Goal: Information Seeking & Learning: Compare options

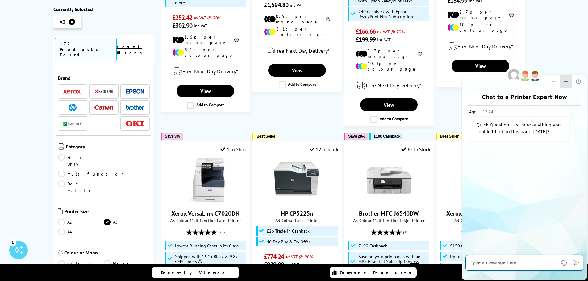
click at [565, 81] on icon "Minimize" at bounding box center [566, 81] width 4 height 1
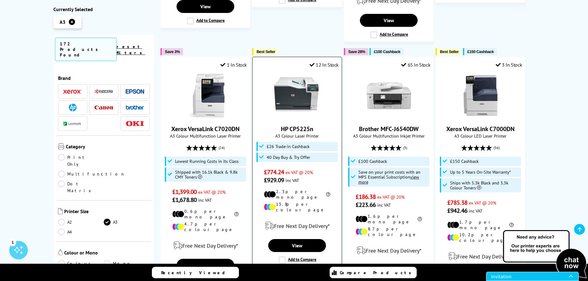
scroll to position [710, 0]
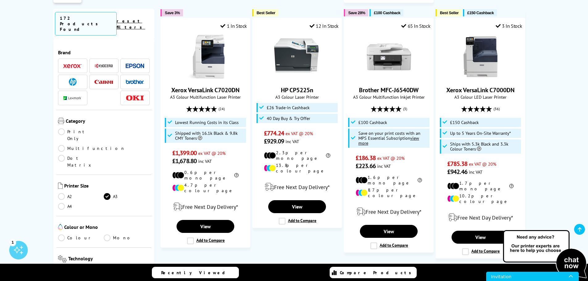
click at [386, 272] on span "Next" at bounding box center [392, 276] width 13 height 8
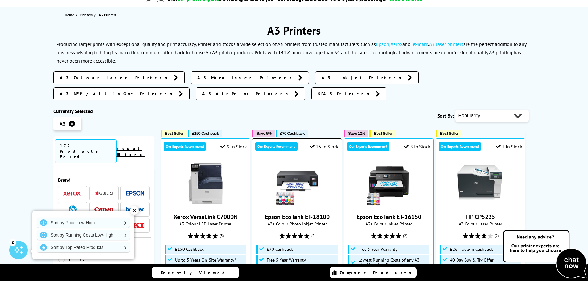
scroll to position [62, 0]
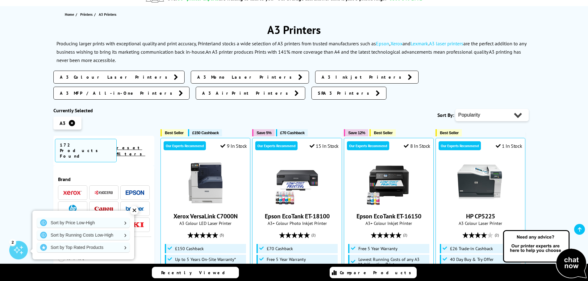
click at [72, 205] on img at bounding box center [73, 209] width 8 height 8
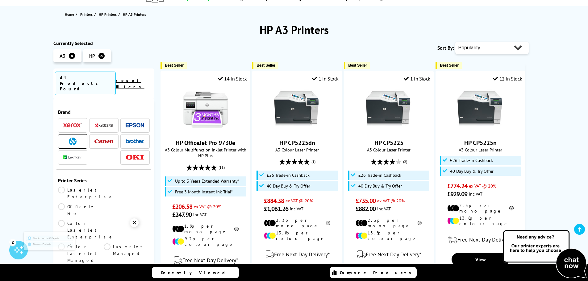
click at [128, 134] on li at bounding box center [134, 141] width 29 height 14
click at [129, 139] on img at bounding box center [135, 141] width 19 height 4
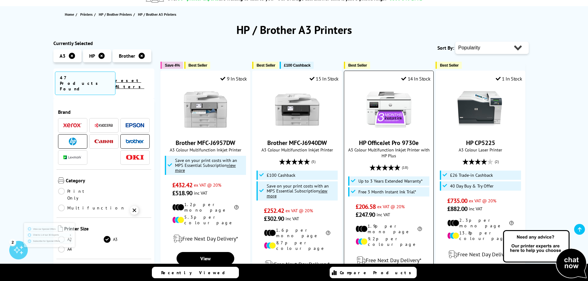
click at [394, 107] on img at bounding box center [389, 109] width 46 height 46
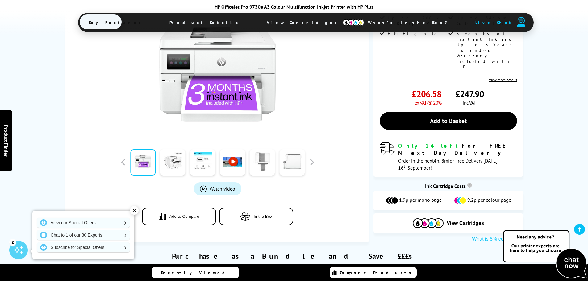
scroll to position [185, 0]
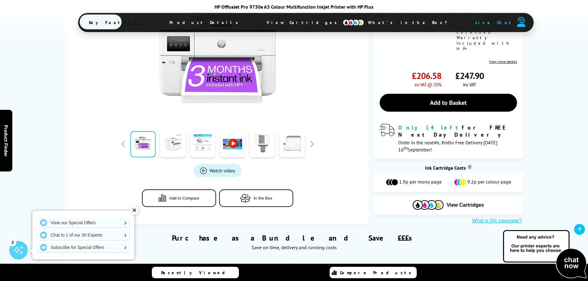
click at [183, 138] on link at bounding box center [172, 144] width 25 height 26
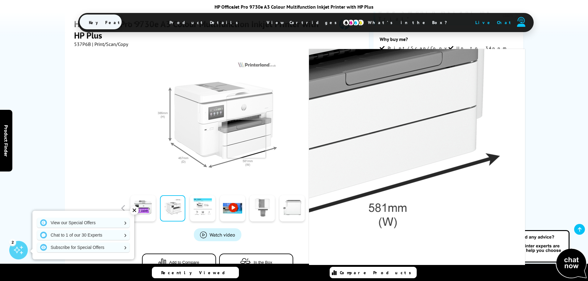
scroll to position [123, 0]
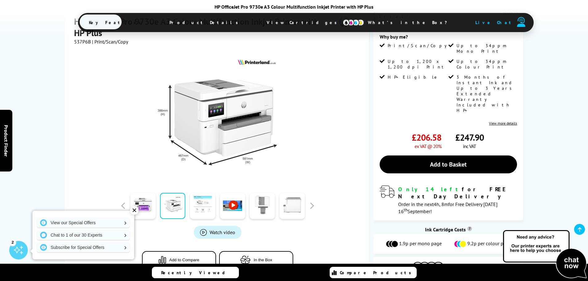
click at [207, 200] on link at bounding box center [202, 206] width 25 height 26
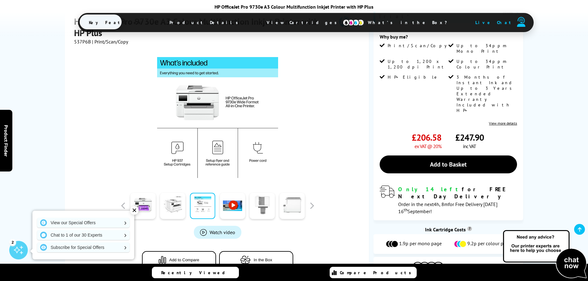
click at [207, 200] on link at bounding box center [202, 206] width 25 height 26
click at [232, 199] on link at bounding box center [232, 206] width 25 height 26
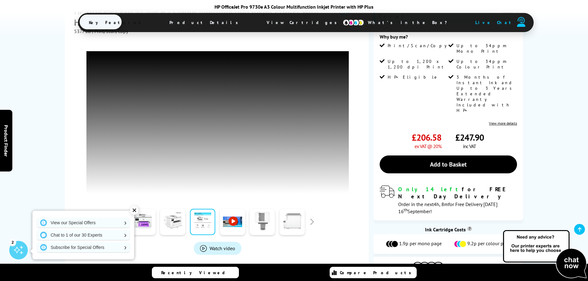
click at [232, 223] on link at bounding box center [232, 222] width 25 height 26
click at [267, 228] on link at bounding box center [262, 222] width 25 height 26
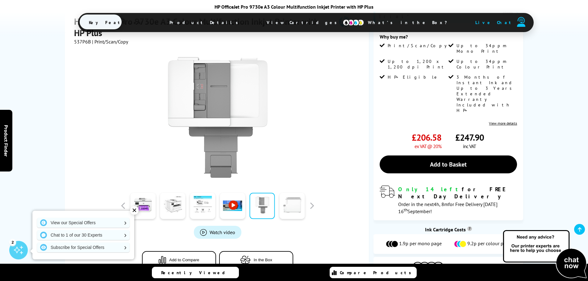
click at [285, 203] on link at bounding box center [291, 206] width 25 height 26
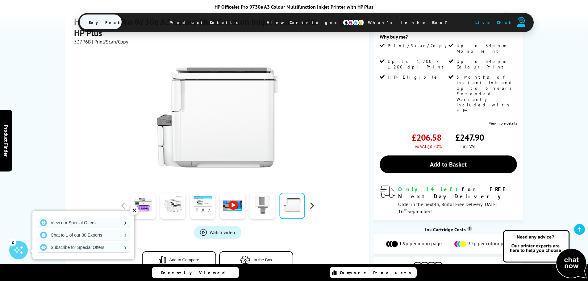
click at [312, 201] on button "button" at bounding box center [311, 205] width 9 height 9
click at [139, 197] on link at bounding box center [142, 206] width 25 height 26
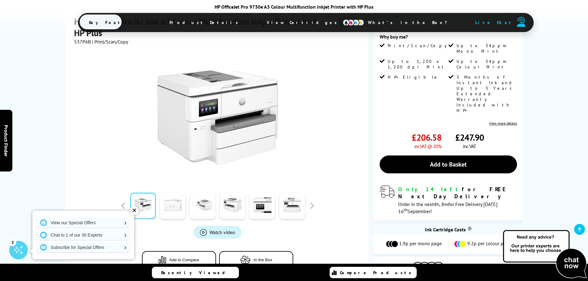
click at [171, 196] on link at bounding box center [172, 206] width 25 height 26
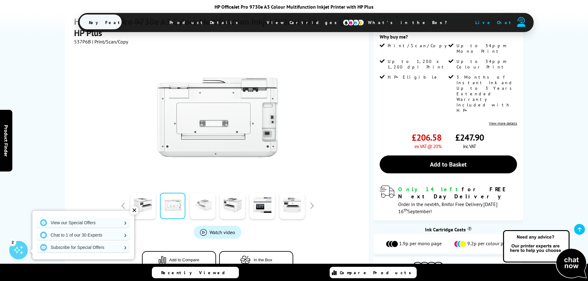
click at [203, 197] on link at bounding box center [202, 206] width 25 height 26
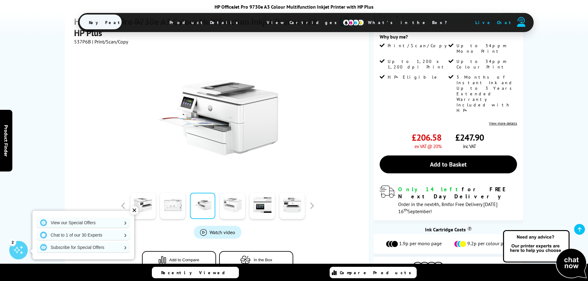
click at [232, 198] on link at bounding box center [232, 206] width 25 height 26
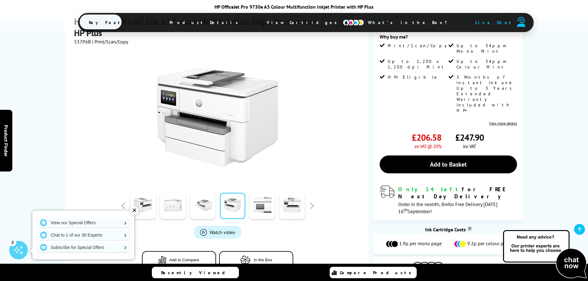
click at [255, 197] on link at bounding box center [262, 206] width 25 height 26
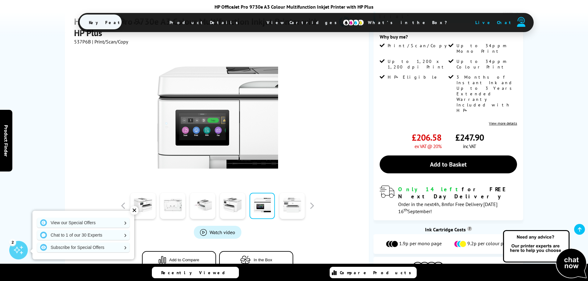
click at [295, 198] on link at bounding box center [291, 206] width 25 height 26
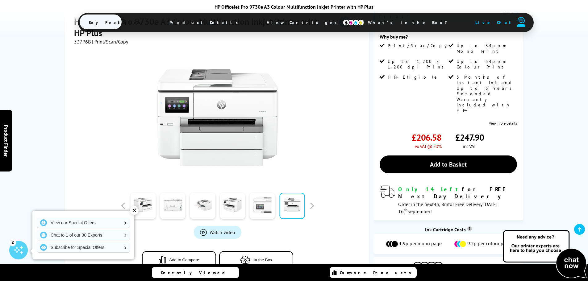
scroll to position [0, 0]
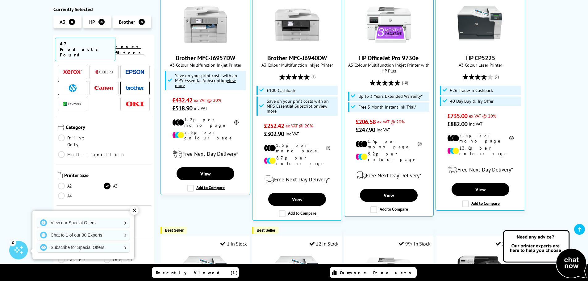
scroll to position [62, 0]
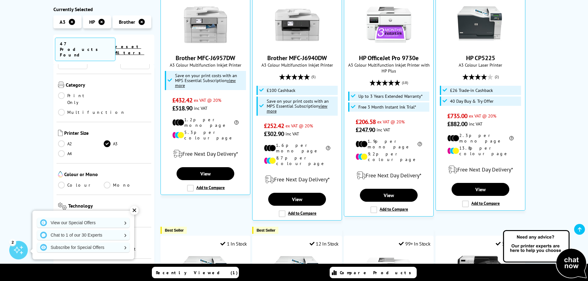
click at [136, 211] on div "✕" at bounding box center [134, 210] width 9 height 9
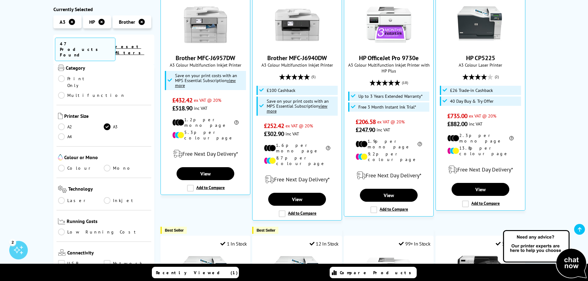
scroll to position [123, 0]
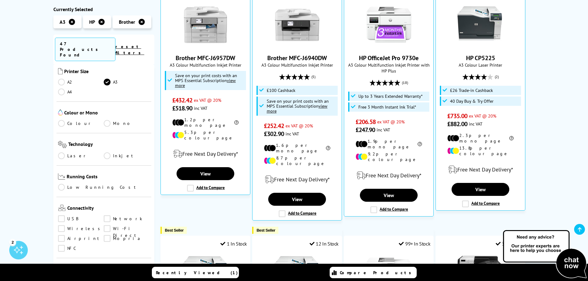
click at [60, 226] on link "Wireless" at bounding box center [81, 229] width 46 height 7
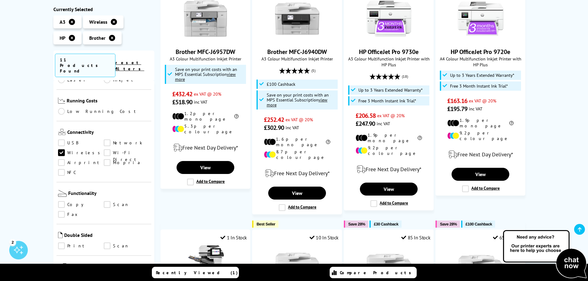
scroll to position [216, 0]
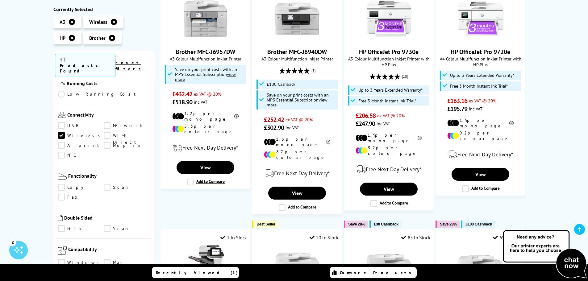
click at [104, 184] on link "Scan" at bounding box center [127, 187] width 46 height 7
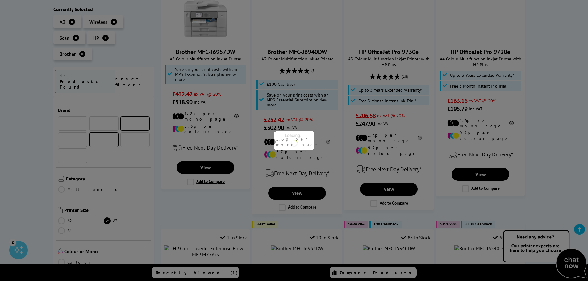
scroll to position [216, 0]
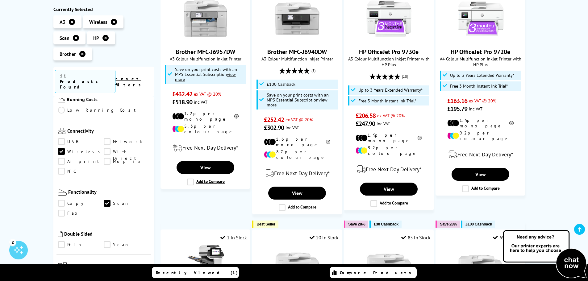
click at [60, 200] on link "Copy" at bounding box center [81, 203] width 46 height 7
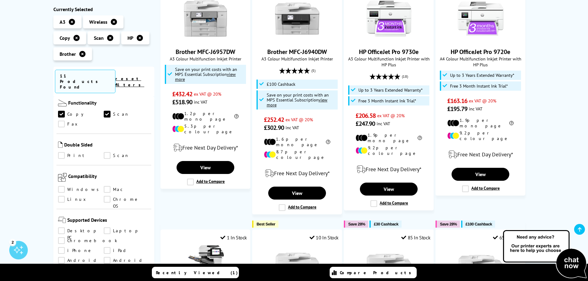
scroll to position [308, 0]
click at [107, 149] on link "Scan" at bounding box center [127, 152] width 46 height 7
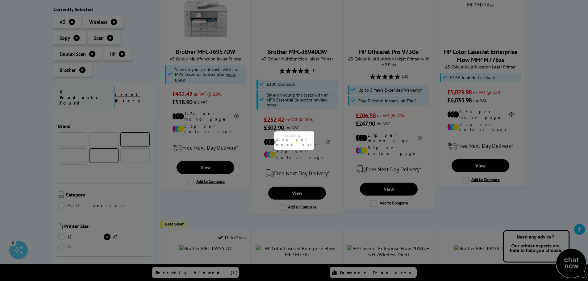
scroll to position [308, 0]
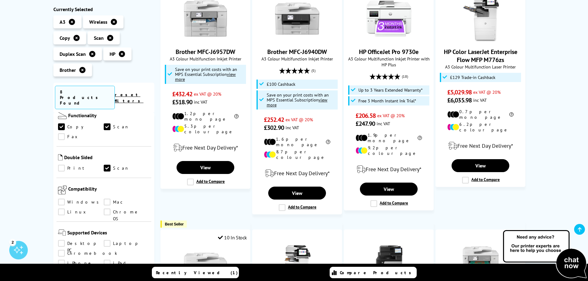
click at [62, 165] on link "Print" at bounding box center [81, 168] width 46 height 7
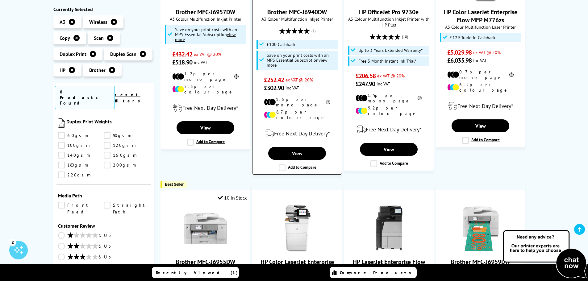
scroll to position [60, 0]
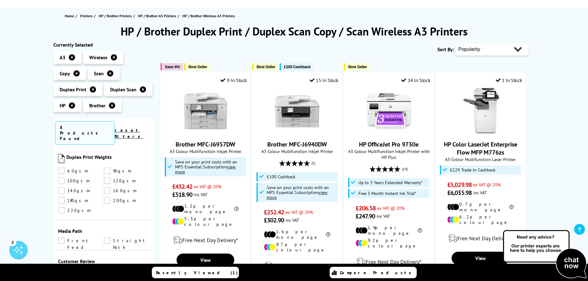
click at [540, 144] on div "HP / Brother Duplex Print / Duplex Scan Copy / Scan Wireless A3 Printers Curren…" at bounding box center [294, 285] width 494 height 522
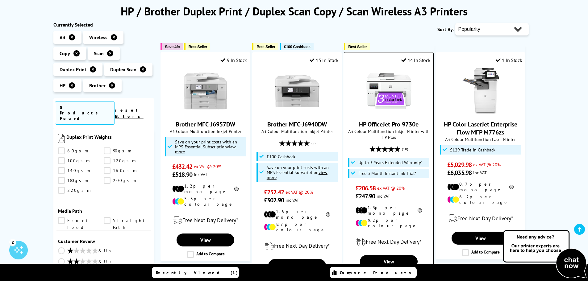
scroll to position [91, 0]
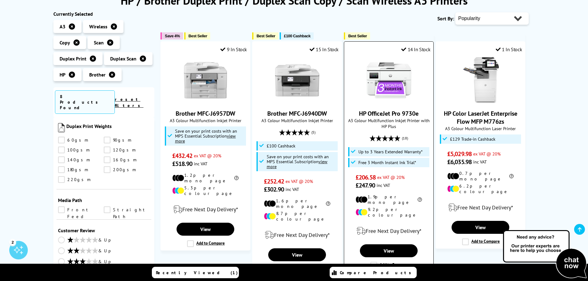
click at [407, 91] on img at bounding box center [389, 80] width 46 height 46
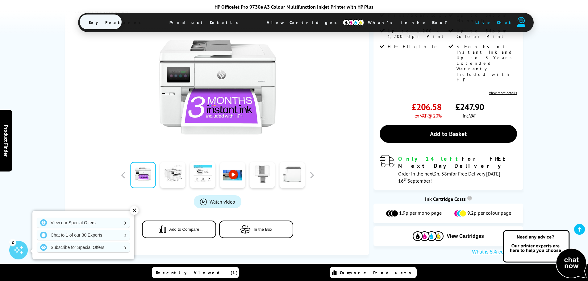
scroll to position [154, 0]
click at [175, 165] on link at bounding box center [172, 175] width 25 height 26
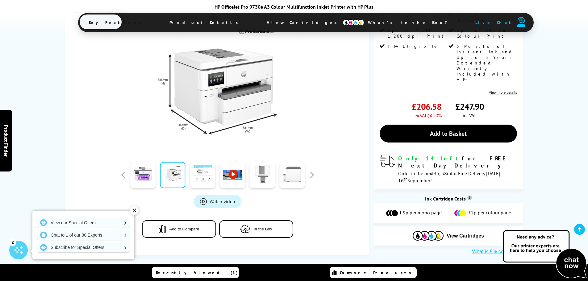
click at [198, 165] on link at bounding box center [202, 175] width 25 height 26
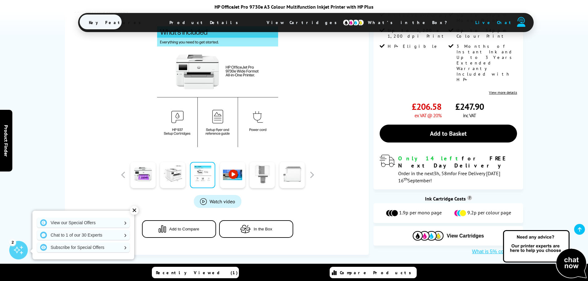
click at [225, 165] on link at bounding box center [232, 175] width 25 height 26
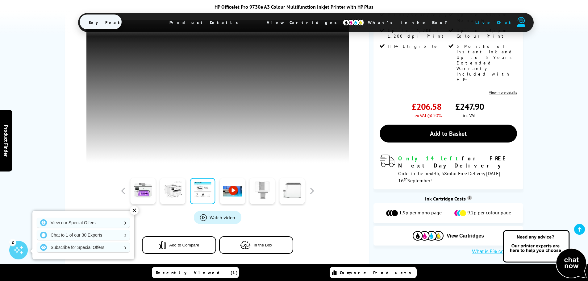
click at [263, 191] on link at bounding box center [262, 191] width 25 height 26
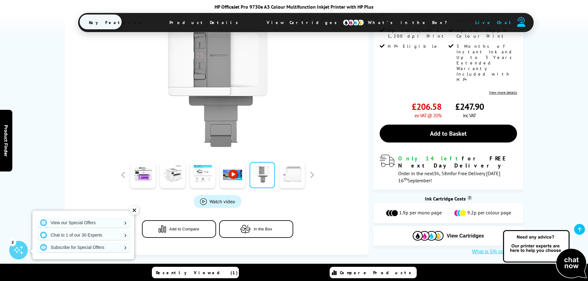
click at [289, 166] on link at bounding box center [291, 175] width 25 height 26
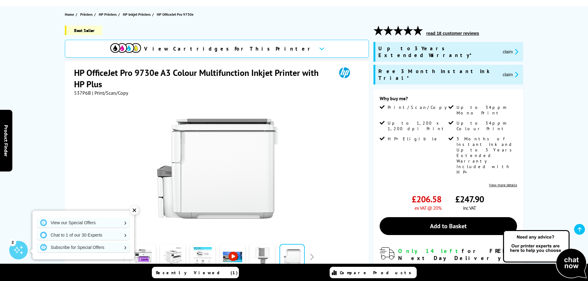
scroll to position [93, 0]
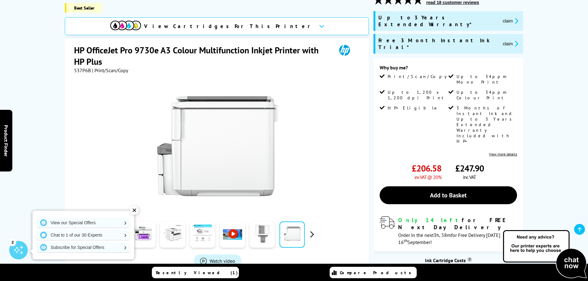
click at [311, 230] on button "button" at bounding box center [311, 234] width 9 height 9
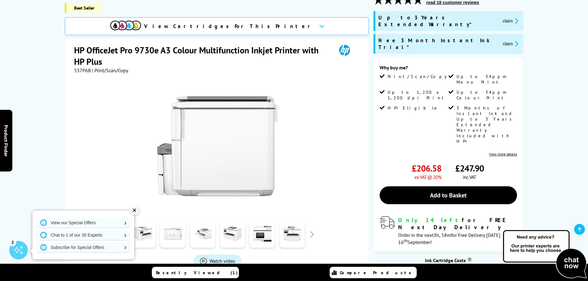
click at [136, 209] on div "✕" at bounding box center [134, 210] width 9 height 9
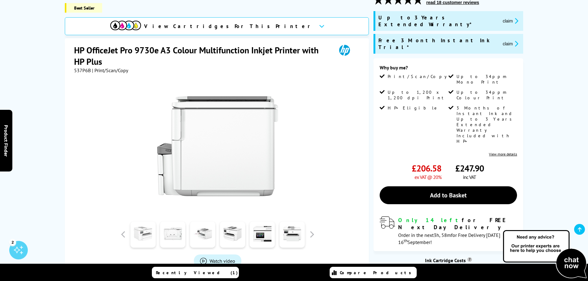
click at [137, 237] on link at bounding box center [142, 234] width 25 height 26
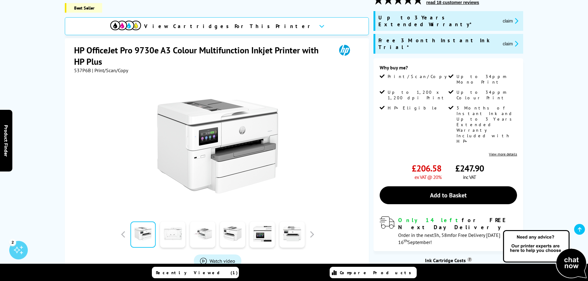
click at [177, 229] on link at bounding box center [172, 234] width 25 height 26
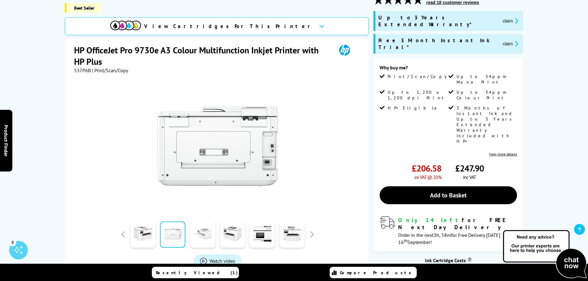
click at [193, 222] on link at bounding box center [202, 234] width 25 height 26
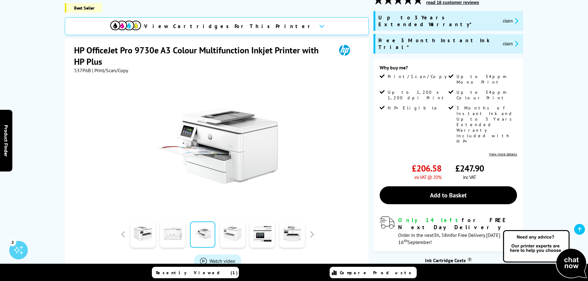
click at [235, 221] on link at bounding box center [232, 234] width 25 height 26
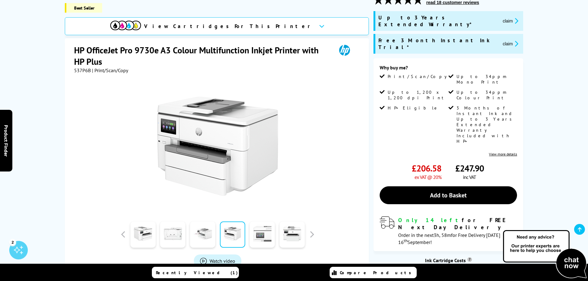
click at [252, 221] on link at bounding box center [262, 234] width 25 height 26
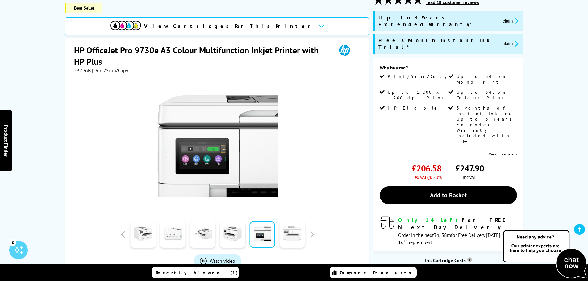
click at [288, 227] on link at bounding box center [291, 234] width 25 height 26
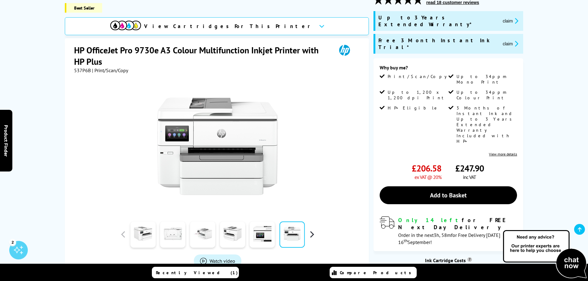
click at [308, 230] on button "button" at bounding box center [311, 234] width 9 height 9
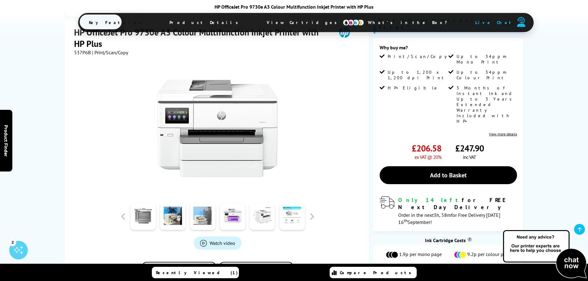
scroll to position [123, 0]
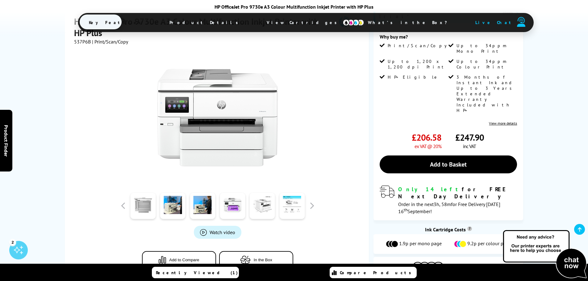
click at [144, 202] on link at bounding box center [142, 206] width 25 height 26
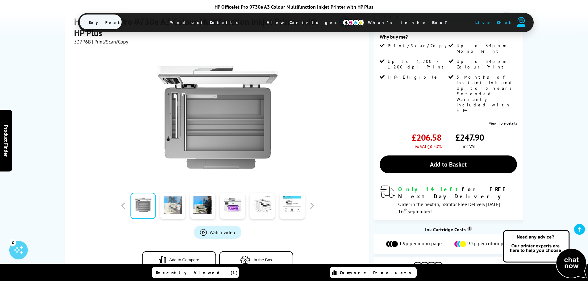
click at [168, 201] on link at bounding box center [172, 206] width 25 height 26
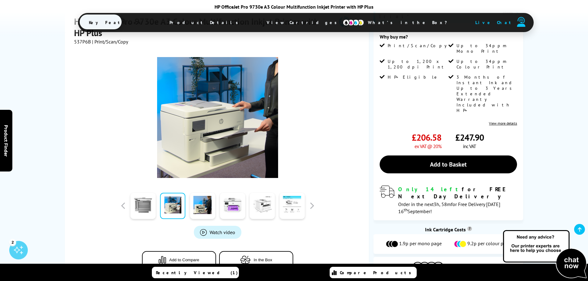
click at [176, 200] on link at bounding box center [172, 206] width 25 height 26
click at [202, 198] on link at bounding box center [202, 206] width 25 height 26
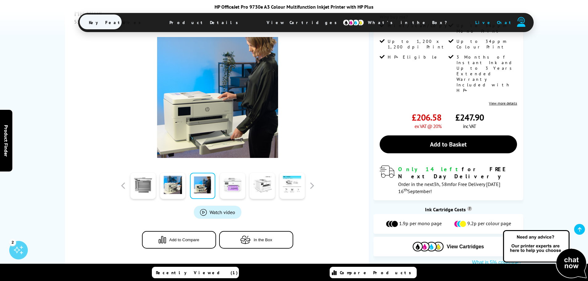
scroll to position [154, 0]
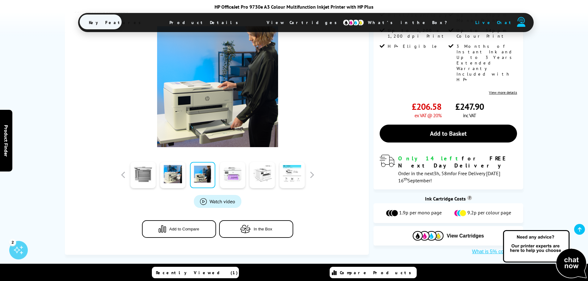
click at [233, 162] on link at bounding box center [232, 175] width 25 height 26
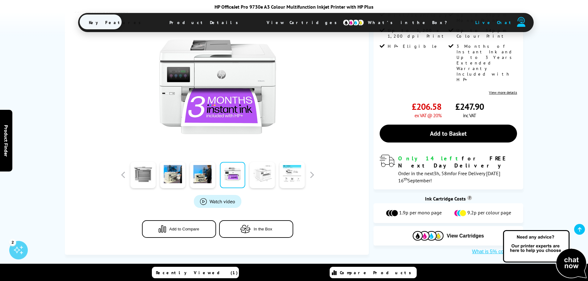
click at [251, 166] on link at bounding box center [262, 175] width 25 height 26
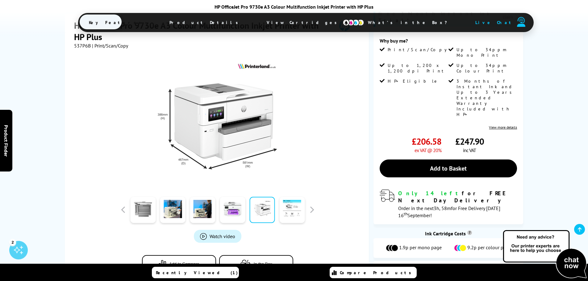
scroll to position [216, 0]
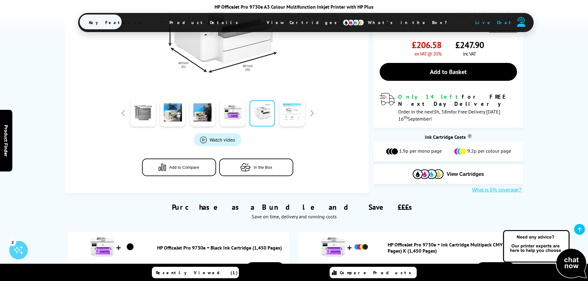
click at [300, 110] on link at bounding box center [291, 113] width 25 height 26
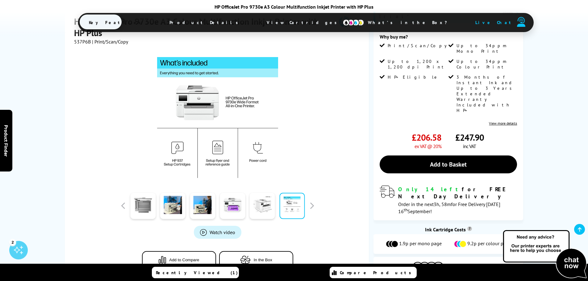
scroll to position [0, 0]
